Goal: Communication & Community: Participate in discussion

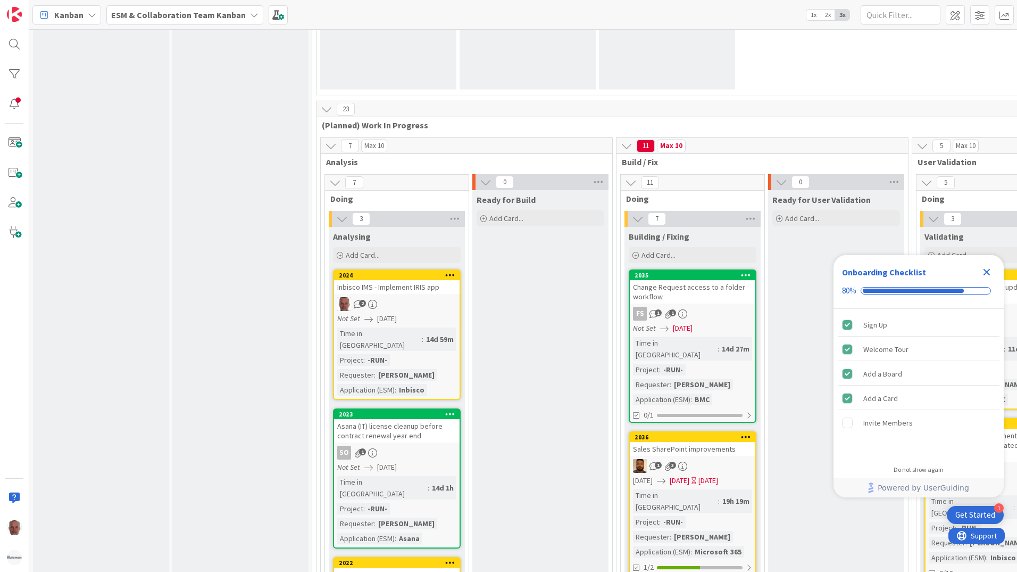
scroll to position [1650, 0]
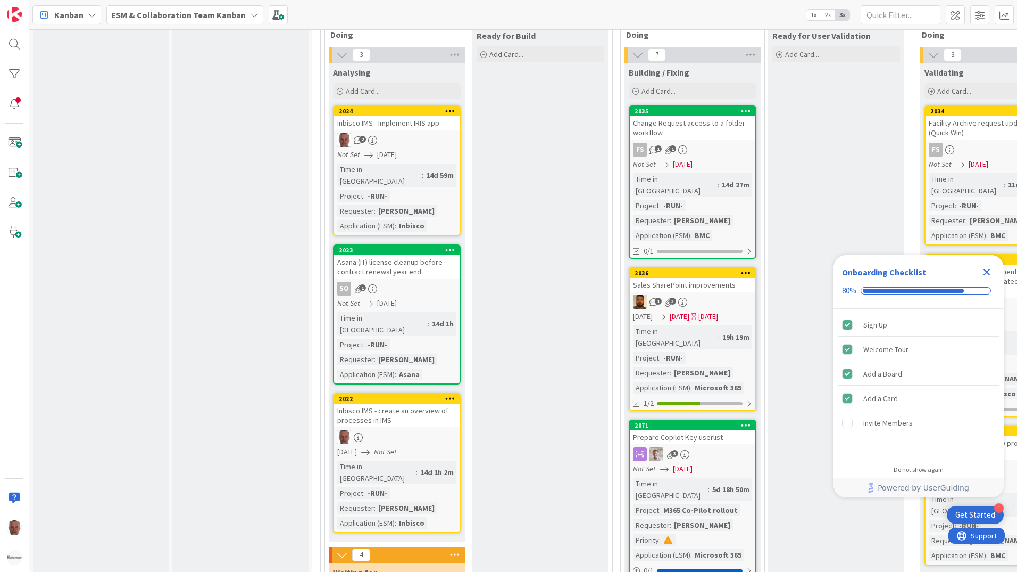
click at [986, 269] on icon "Close Checklist" at bounding box center [987, 272] width 13 height 13
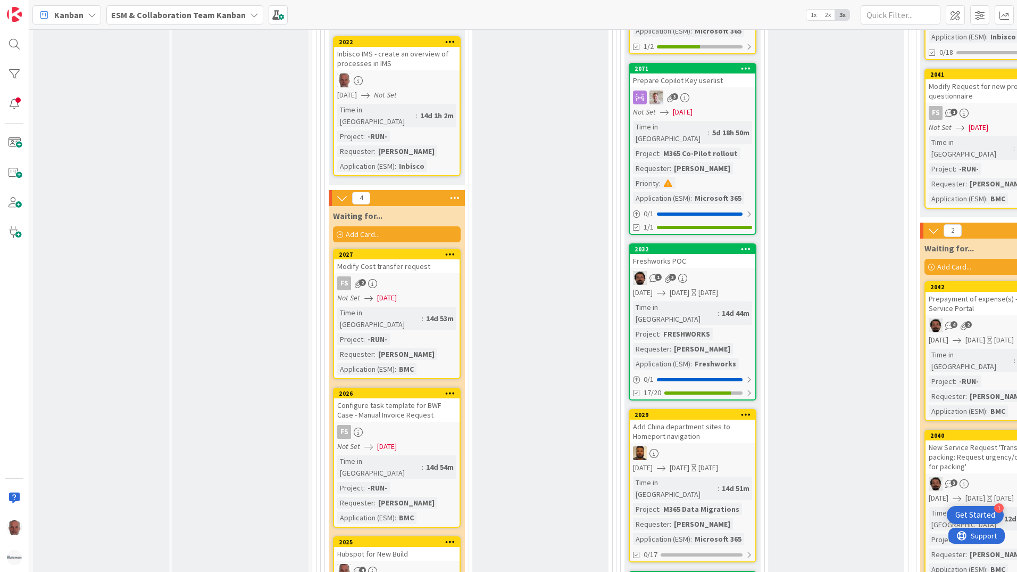
scroll to position [2075, 0]
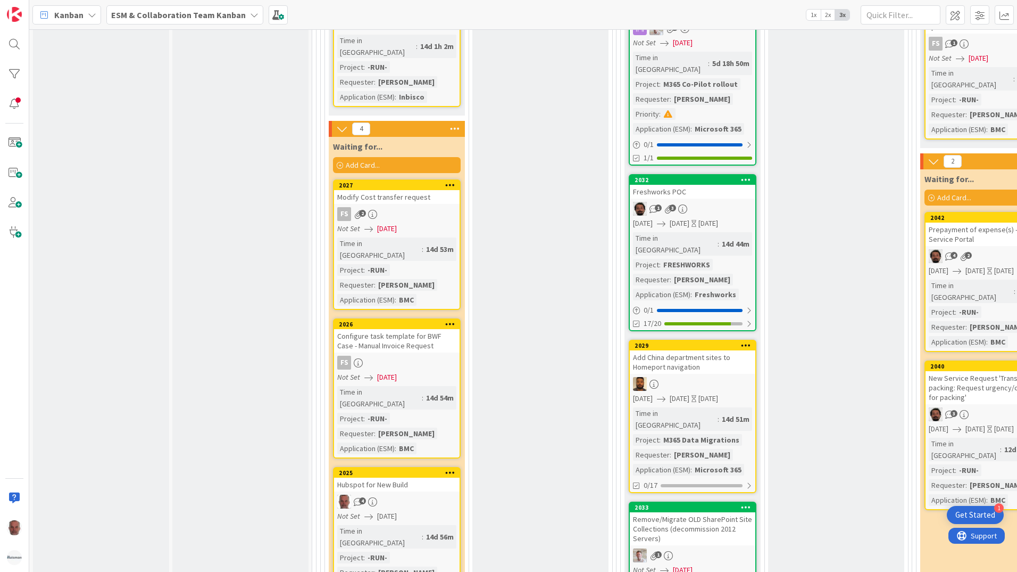
click at [437, 494] on div "4" at bounding box center [397, 501] width 126 height 14
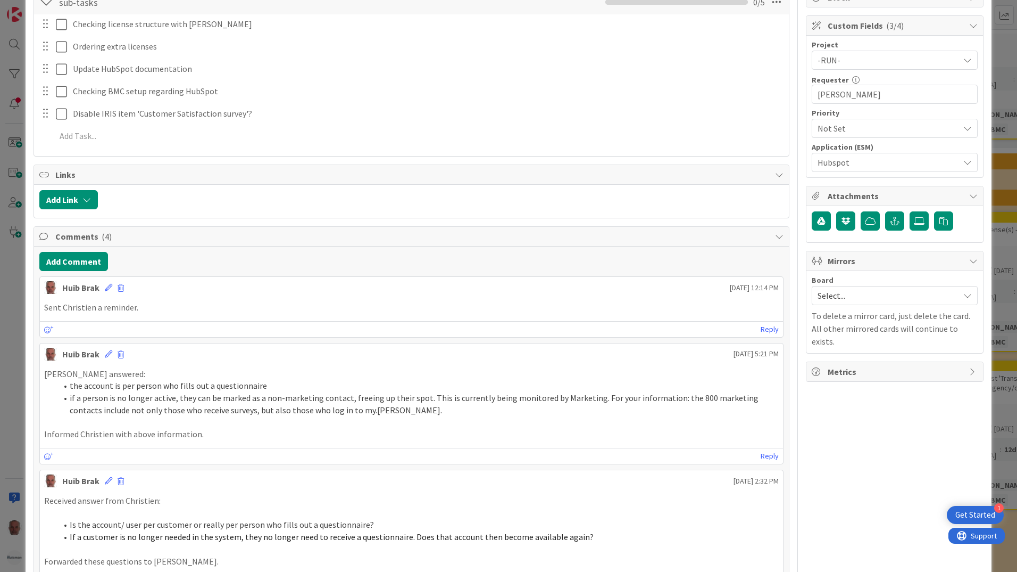
scroll to position [213, 0]
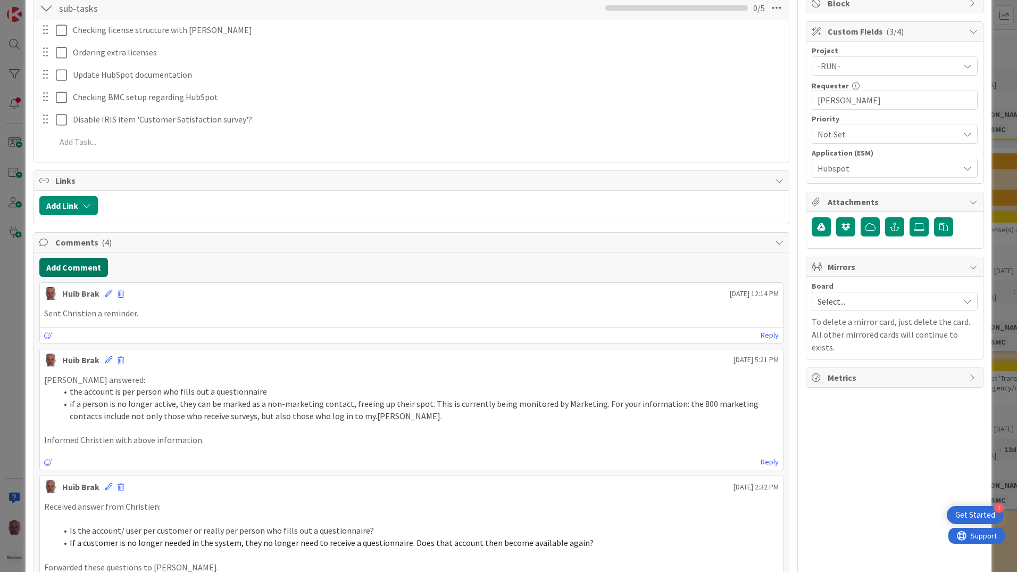
click at [78, 268] on button "Add Comment" at bounding box center [73, 267] width 69 height 19
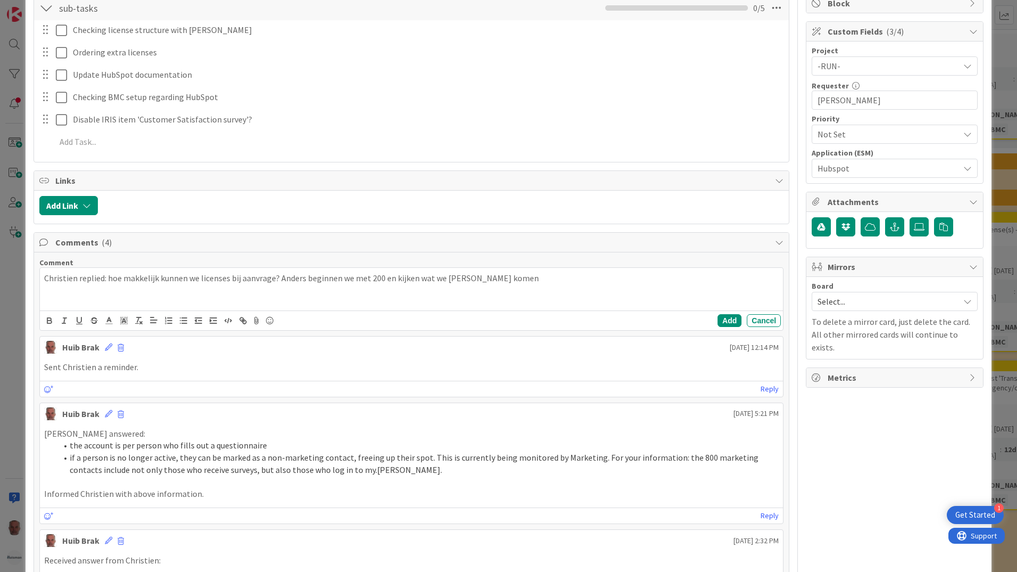
drag, startPoint x: 106, startPoint y: 280, endPoint x: 171, endPoint y: 287, distance: 65.3
click at [110, 280] on p "Christien replied: hoe makkelijk kunnen we licenses bij aanvrage? Anders beginn…" at bounding box center [411, 278] width 735 height 12
click at [378, 278] on p "Christien replied: how easy is it to purchase extra licences? Otherwise we will…" at bounding box center [411, 284] width 735 height 24
drag, startPoint x: 561, startPoint y: 276, endPoint x: 566, endPoint y: 282, distance: 7.6
click at [562, 276] on p "Christien replied: how easy is it to purchase extra licences? Otherwise we will…" at bounding box center [411, 284] width 735 height 24
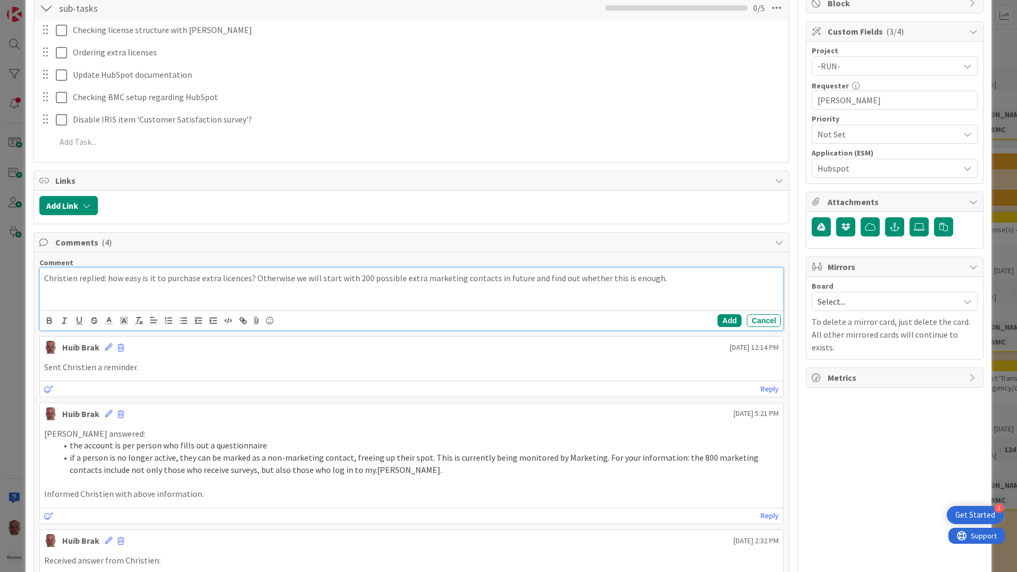
click at [660, 276] on p "Christien replied: how easy is it to purchase extra licences? Otherwise we will…" at bounding box center [411, 278] width 735 height 12
click at [718, 319] on button "Add" at bounding box center [730, 320] width 24 height 13
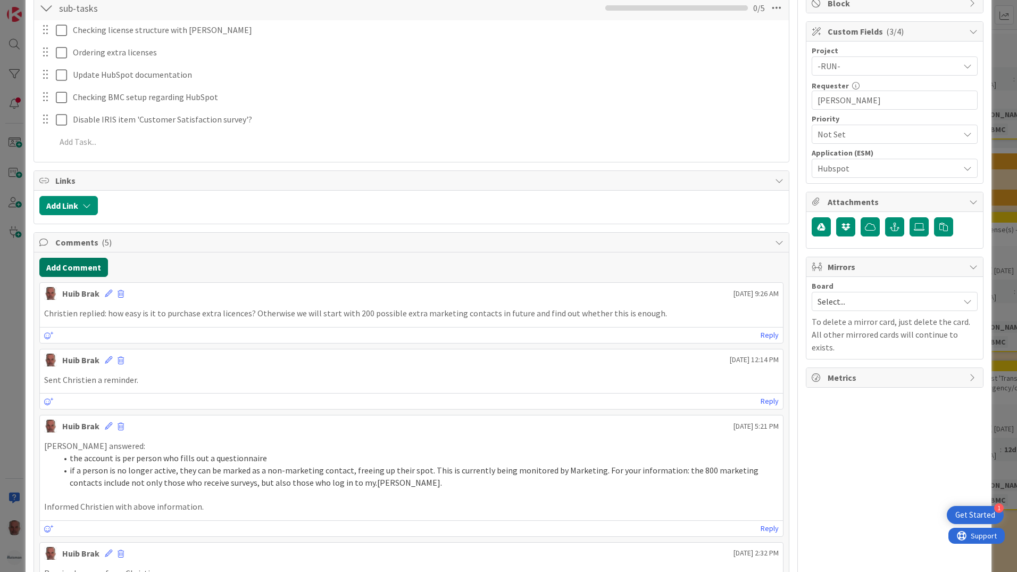
click at [70, 266] on button "Add Comment" at bounding box center [73, 267] width 69 height 19
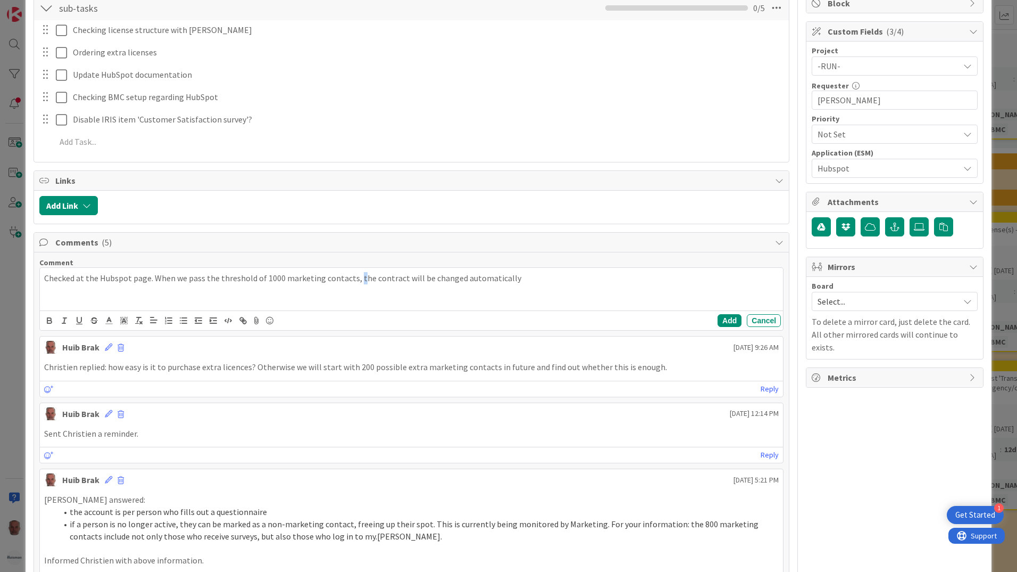
drag, startPoint x: 353, startPoint y: 278, endPoint x: 369, endPoint y: 279, distance: 16.0
click at [358, 279] on p "Checked at the Hubspot page. When we pass the threshold of 1000 marketing conta…" at bounding box center [411, 278] width 735 height 12
click at [447, 274] on p "Checked at the Hubspot page. When we pass the threshold of 1000 marketing conta…" at bounding box center [411, 278] width 735 height 12
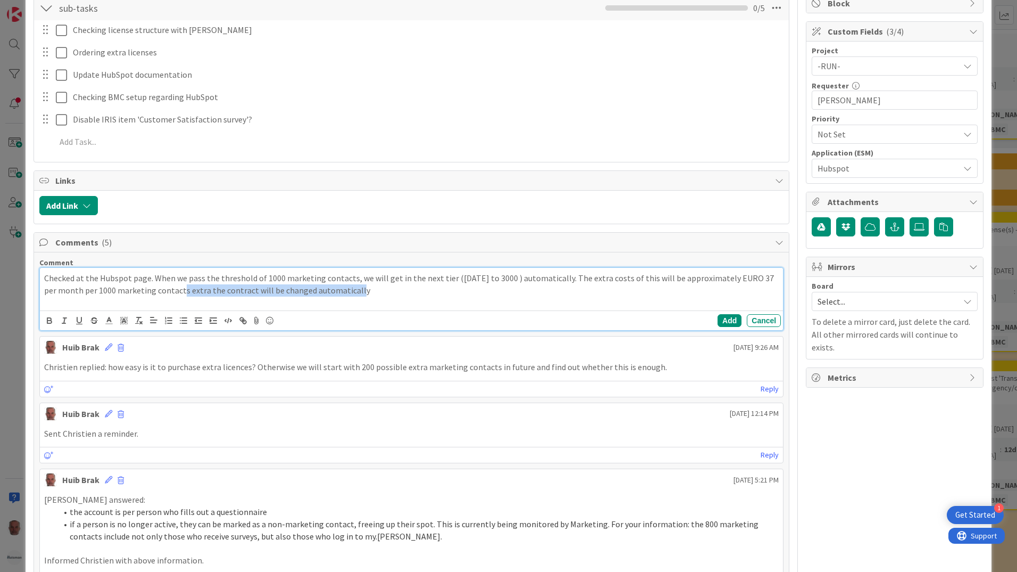
drag, startPoint x: 173, startPoint y: 289, endPoint x: 343, endPoint y: 292, distance: 169.2
click at [343, 292] on p "Checked at the Hubspot page. When we pass the threshold of 1000 marketing conta…" at bounding box center [411, 284] width 735 height 24
click at [198, 291] on p "Checked at the Hubspot page. When we pass the threshold of 1000 marketing conta…" at bounding box center [411, 284] width 735 height 24
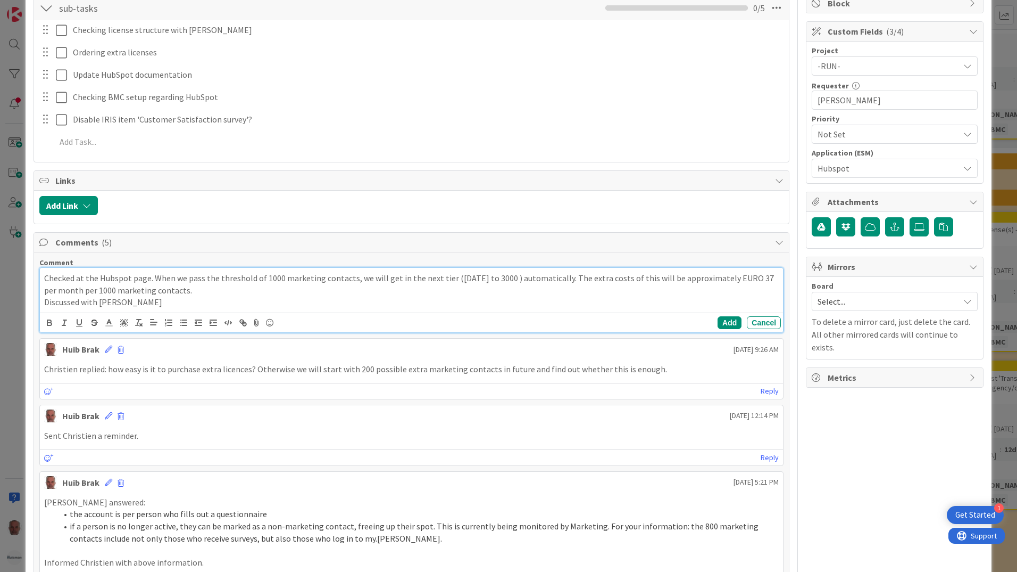
click at [129, 302] on p "Discussed with Robby" at bounding box center [411, 302] width 735 height 12
click at [718, 321] on button "Add" at bounding box center [730, 322] width 24 height 13
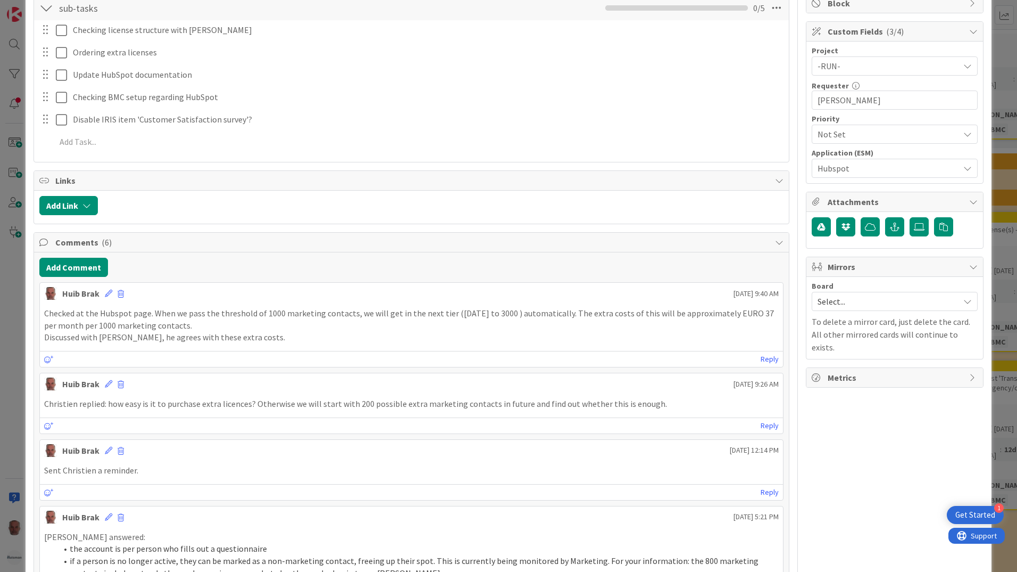
click at [264, 335] on p "Discussed with Robby, he agrees with these extra costs." at bounding box center [411, 337] width 735 height 12
click at [12, 436] on div "ID 2025 ESM & Collaboration Team Kanban Analysing Title 22 / 128 Hubspot for Ne…" at bounding box center [508, 286] width 1017 height 572
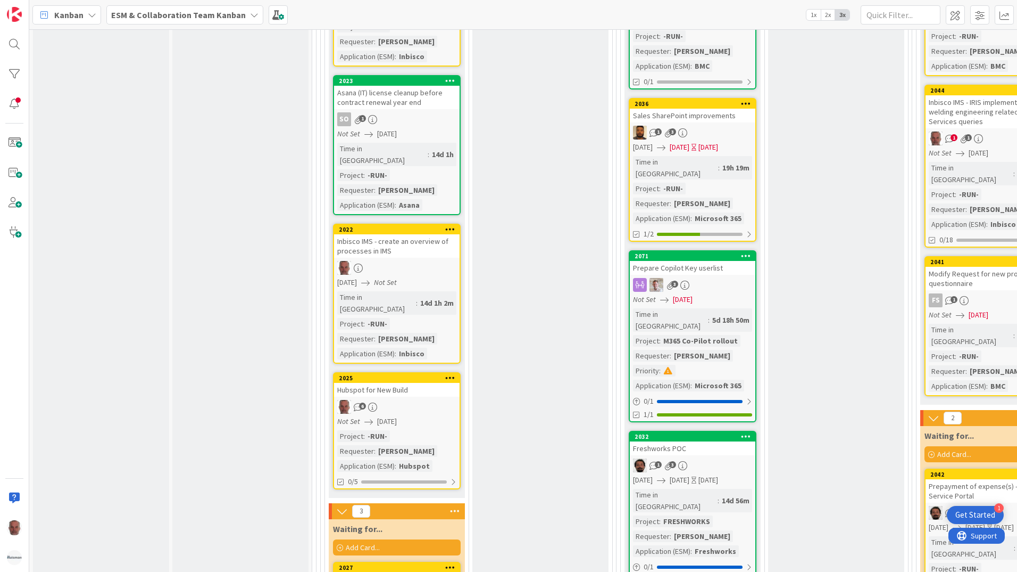
scroll to position [1809, 0]
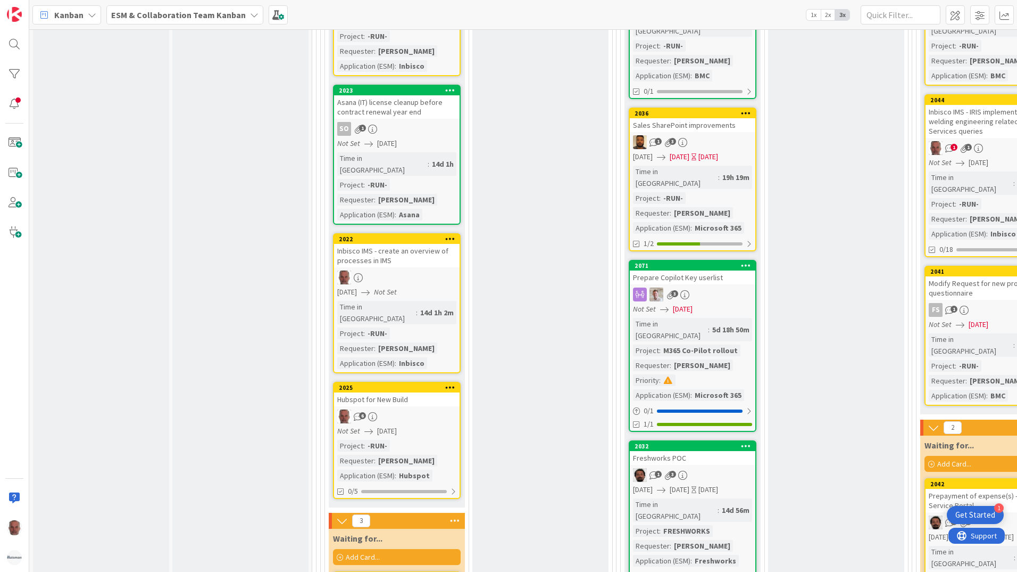
click at [442, 392] on div "Hubspot for New Build" at bounding box center [397, 399] width 126 height 14
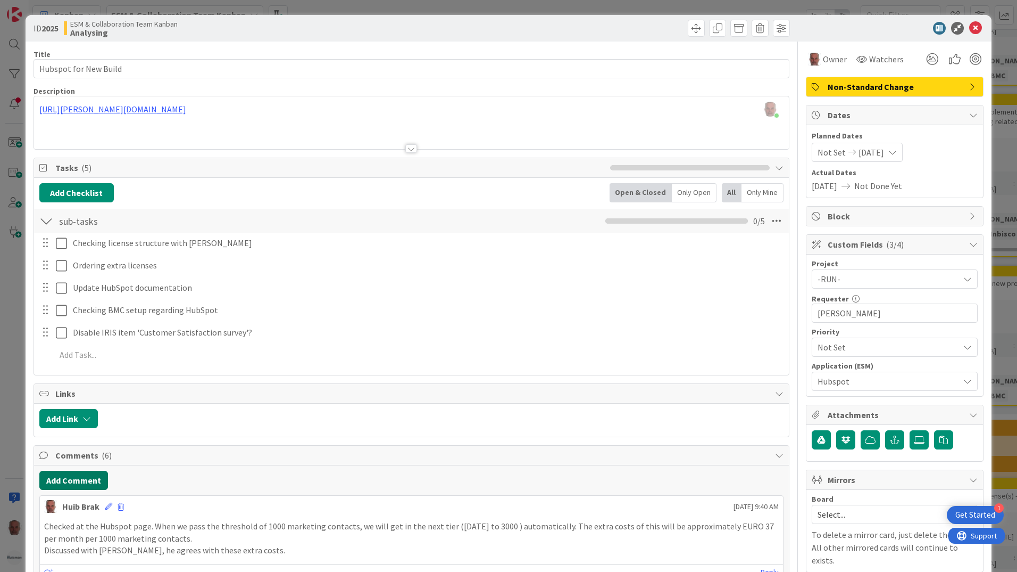
click at [79, 478] on button "Add Comment" at bounding box center [73, 479] width 69 height 19
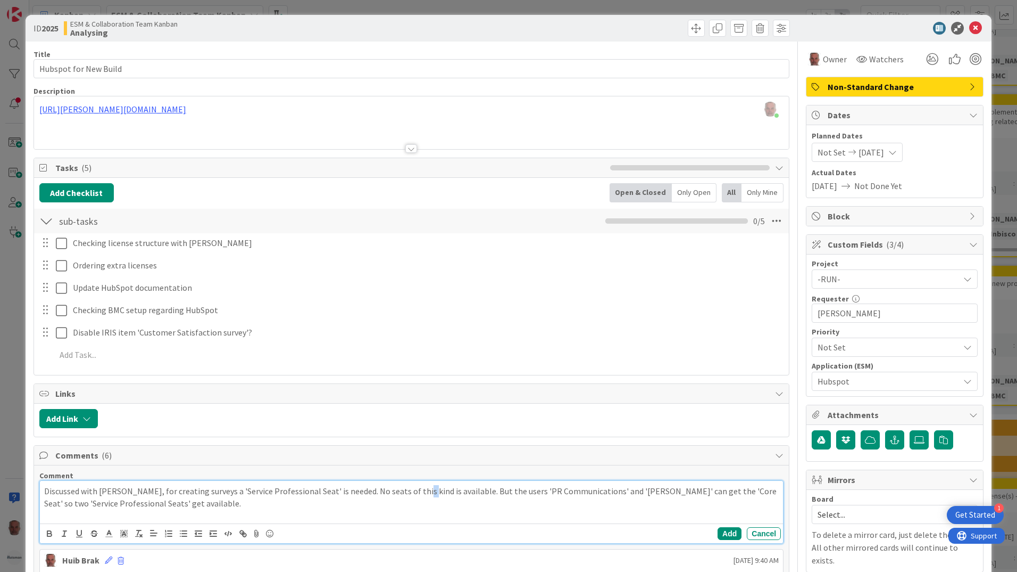
click at [415, 492] on p "Discussed with Sophie, for creating surveys a 'Service Professional Seat' is ne…" at bounding box center [411, 497] width 735 height 24
click at [412, 513] on div "Discussed with Sophie, for creating surveys a 'Service Professional Seat' is ne…" at bounding box center [411, 502] width 743 height 43
click at [366, 491] on p "Discussed with Sophie, for creating surveys a 'Service Professional Seat' is ne…" at bounding box center [411, 497] width 735 height 24
click at [412, 510] on div "Discussed with Sophie, for creating surveys a 'Service Professional Seat' is ne…" at bounding box center [411, 502] width 743 height 43
click at [197, 503] on p "Discussed with Sophie, for creating surveys a 'Service Professional Seat' is ne…" at bounding box center [411, 497] width 735 height 24
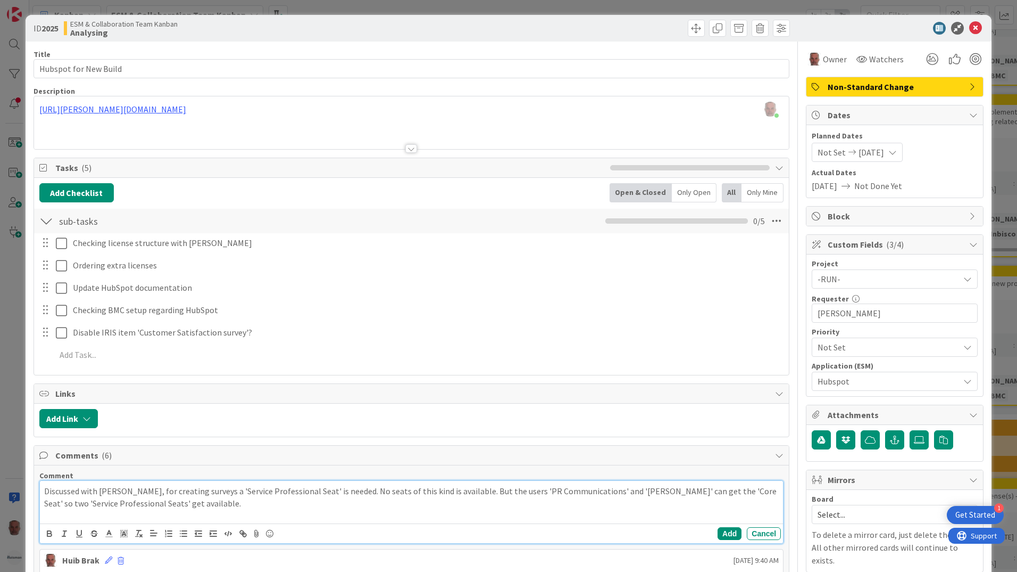
click at [726, 492] on p "Discussed with Sophie, for creating surveys a 'Service Professional Seat' is ne…" at bounding box center [411, 497] width 735 height 24
click at [254, 505] on p "Discussed with Sophie, for creating surveys a 'Service Professional Seat' is ne…" at bounding box center [411, 497] width 735 height 24
click at [721, 536] on button "Add" at bounding box center [730, 533] width 24 height 13
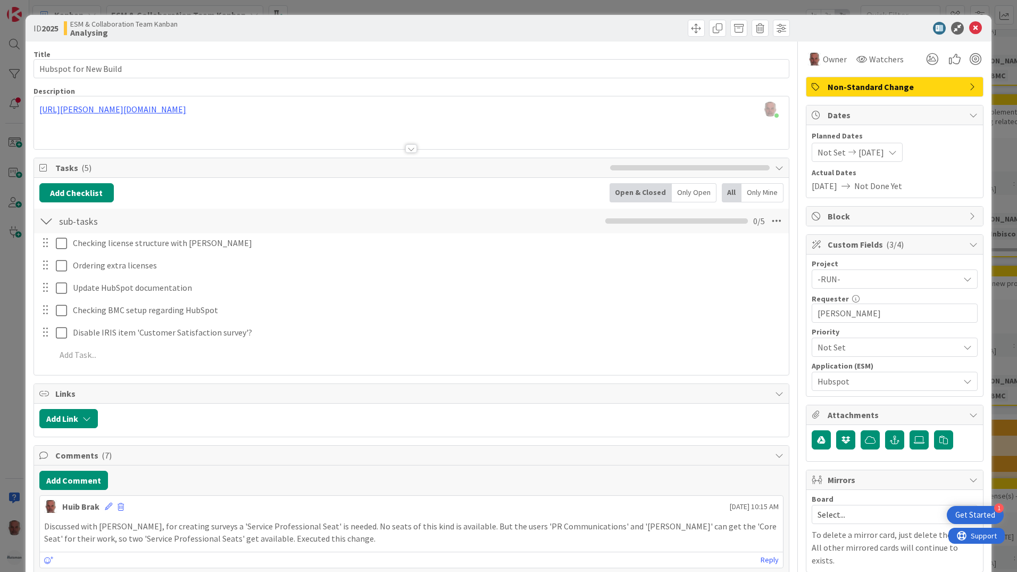
scroll to position [160, 0]
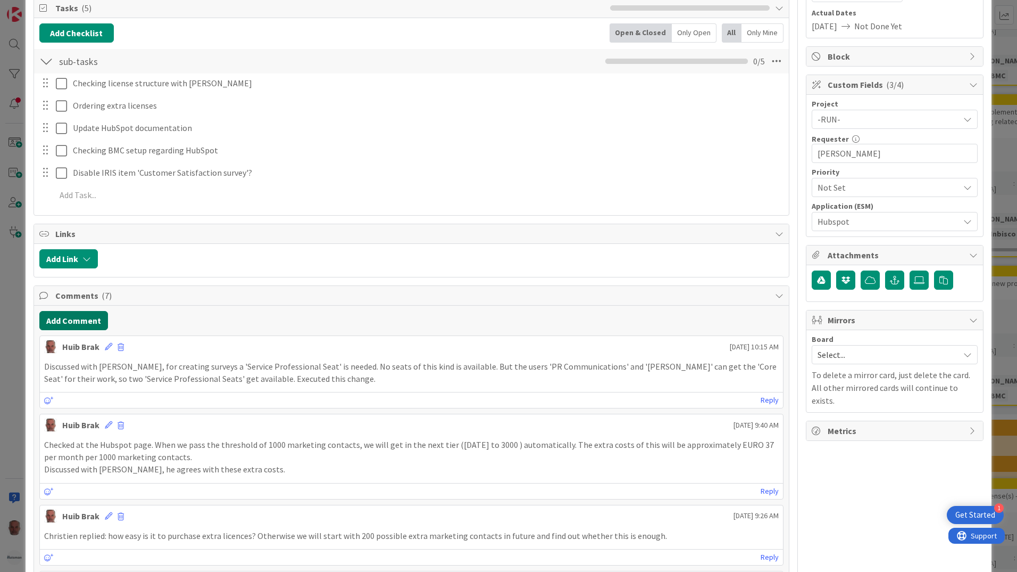
click at [70, 319] on button "Add Comment" at bounding box center [73, 320] width 69 height 19
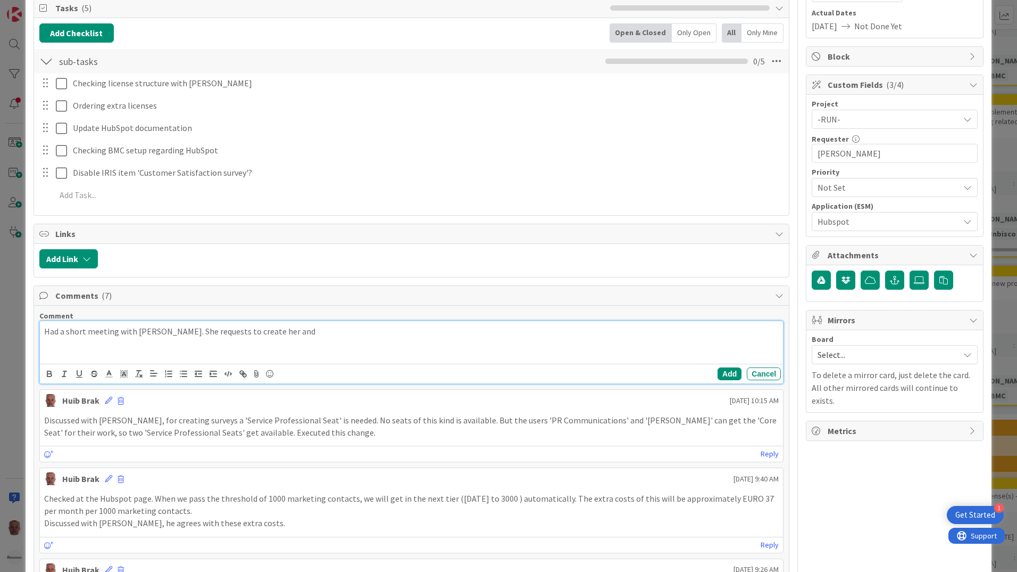
click at [250, 332] on p "Had a short meeting with Christien. She requests to create her and" at bounding box center [411, 331] width 735 height 12
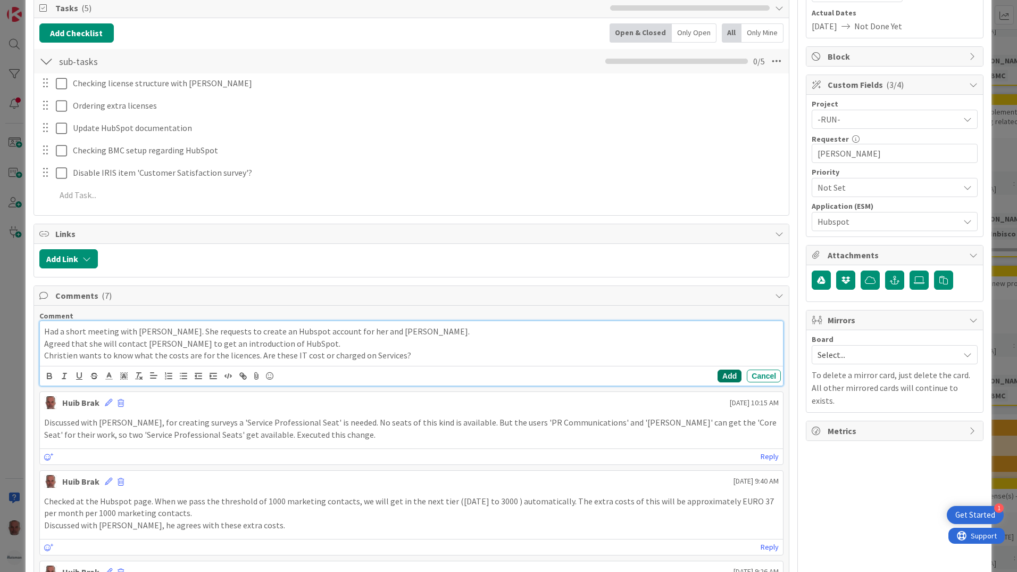
click at [726, 375] on button "Add" at bounding box center [730, 375] width 24 height 13
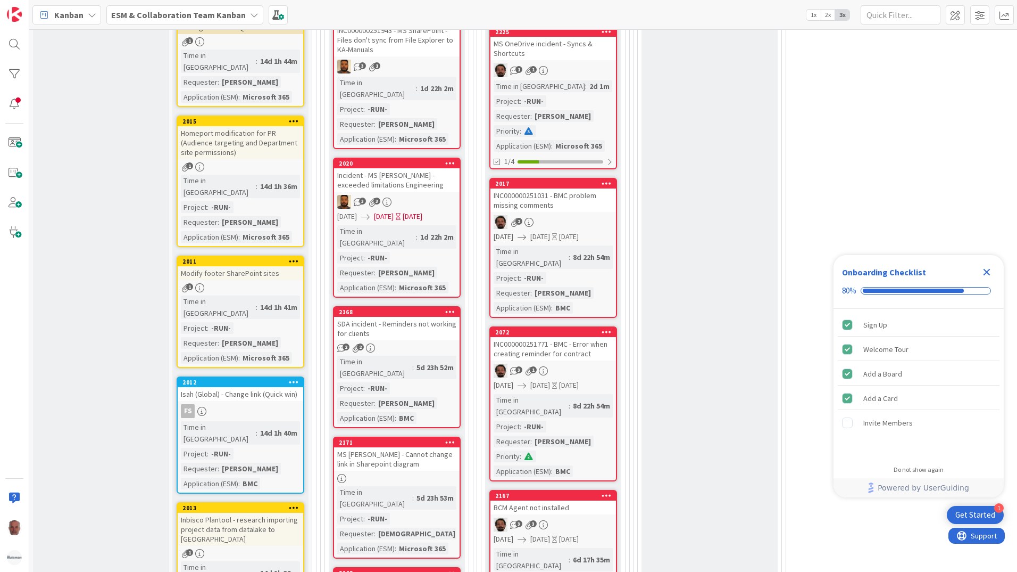
scroll to position [639, 0]
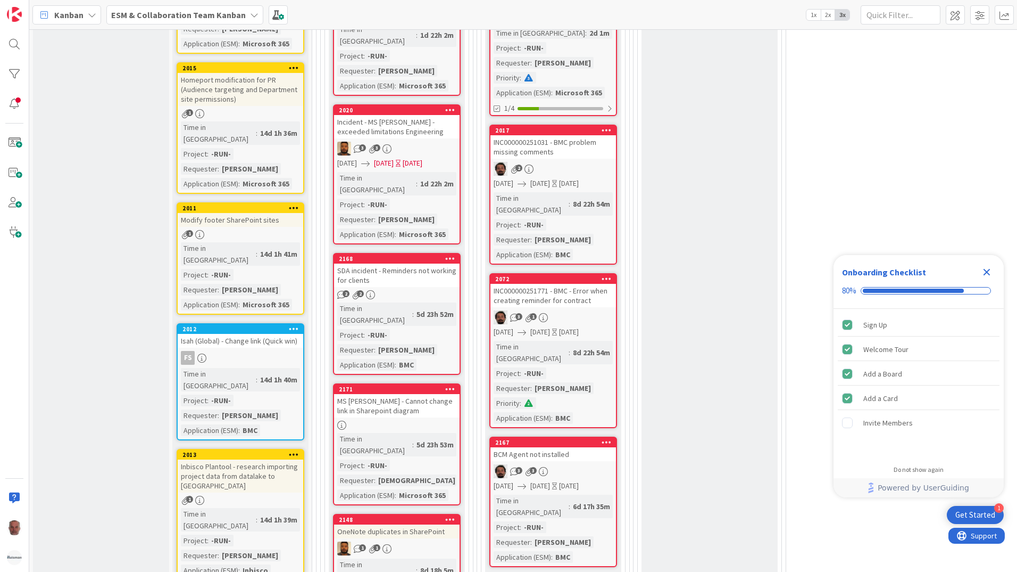
click at [991, 270] on icon "Close Checklist" at bounding box center [987, 272] width 13 height 13
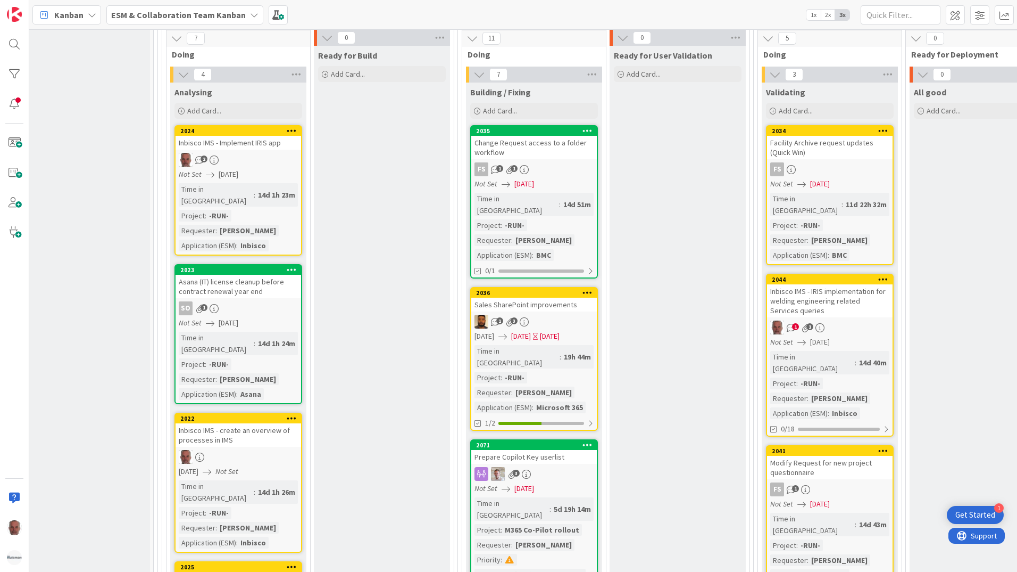
scroll to position [1725, 159]
